Goal: Find specific page/section: Find specific page/section

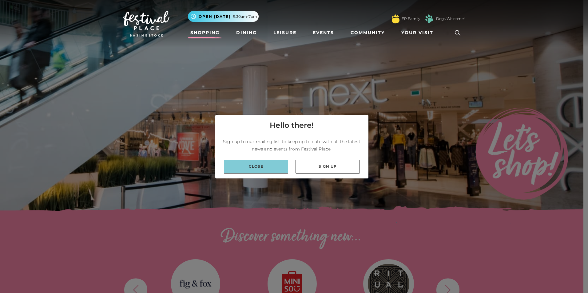
click at [254, 165] on link "Close" at bounding box center [256, 167] width 64 height 14
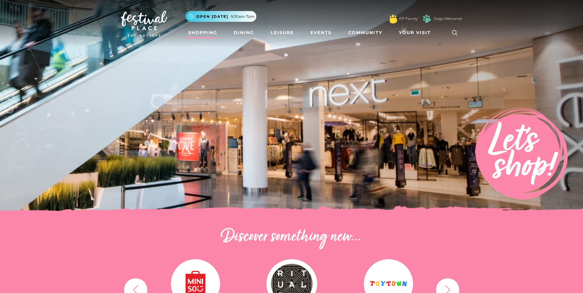
click at [202, 31] on link "Shopping" at bounding box center [203, 32] width 34 height 11
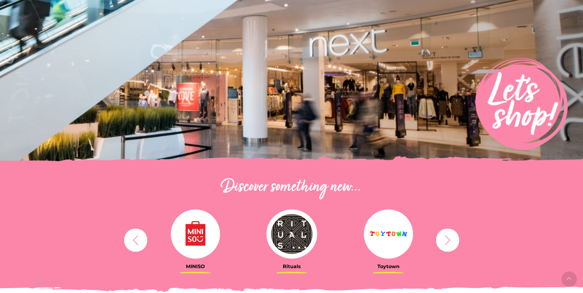
scroll to position [154, 0]
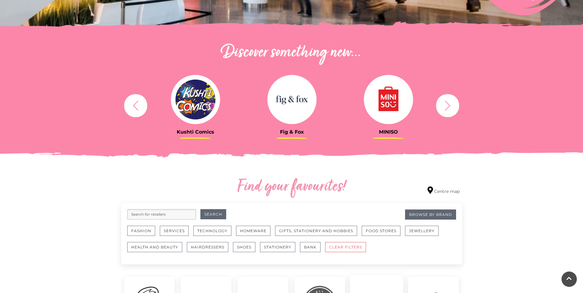
scroll to position [277, 0]
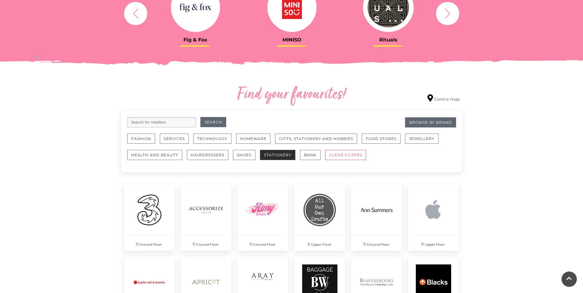
click at [274, 156] on button "Stationery" at bounding box center [277, 155] width 35 height 10
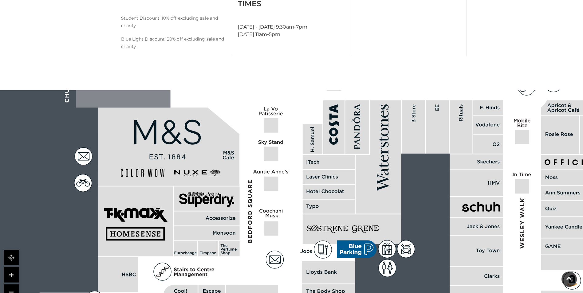
scroll to position [394, 0]
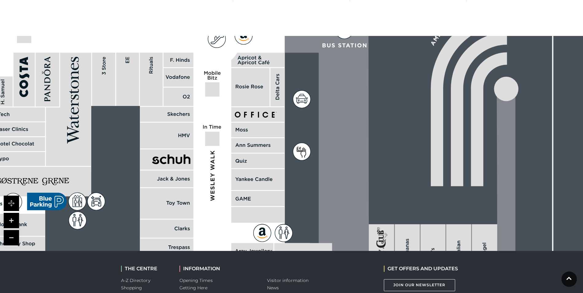
drag, startPoint x: 457, startPoint y: 158, endPoint x: 148, endPoint y: 164, distance: 309.3
click at [148, 164] on rect at bounding box center [166, 160] width 53 height 20
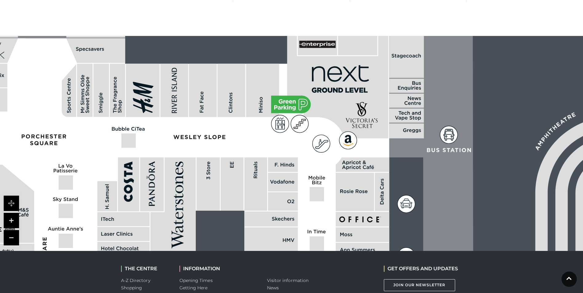
drag, startPoint x: 383, startPoint y: 112, endPoint x: 488, endPoint y: 216, distance: 148.2
click at [488, 216] on rect at bounding box center [398, 273] width 1360 height 959
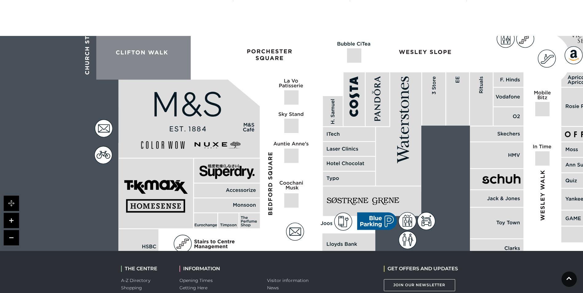
drag, startPoint x: 263, startPoint y: 175, endPoint x: 488, endPoint y: 89, distance: 241.2
click at [488, 89] on rect at bounding box center [481, 99] width 23 height 53
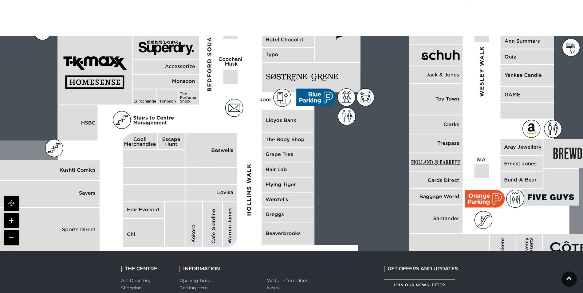
drag, startPoint x: 527, startPoint y: 211, endPoint x: 466, endPoint y: 87, distance: 138.0
click at [466, 87] on polygon at bounding box center [289, 136] width 580 height 672
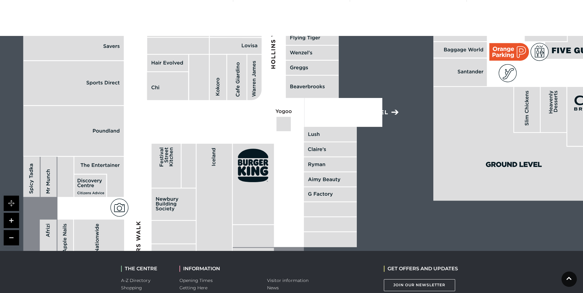
drag, startPoint x: 405, startPoint y: 215, endPoint x: 429, endPoint y: 68, distance: 148.9
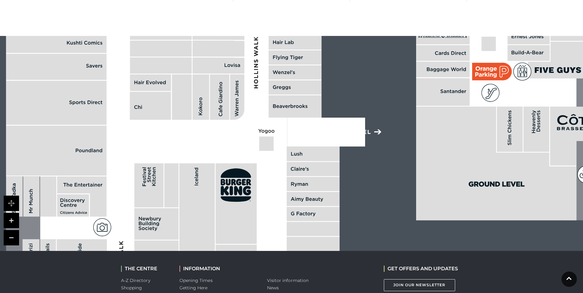
drag, startPoint x: 421, startPoint y: 187, endPoint x: 401, endPoint y: 216, distance: 35.5
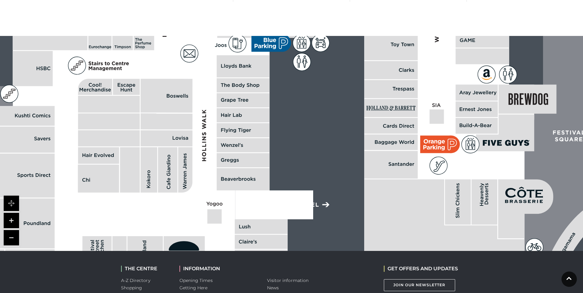
drag, startPoint x: 418, startPoint y: 114, endPoint x: 364, endPoint y: 188, distance: 91.4
click at [364, 190] on icon at bounding box center [517, 10] width 1734 height 959
